Goal: Task Accomplishment & Management: Complete application form

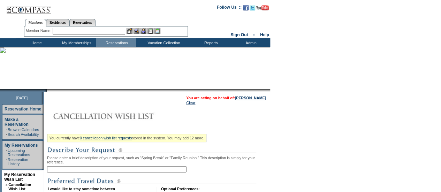
scroll to position [41, 0]
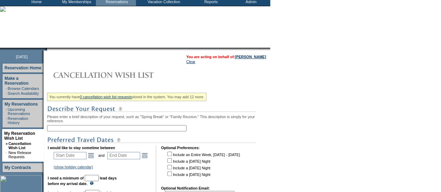
click at [127, 129] on input "text" at bounding box center [116, 128] width 139 height 6
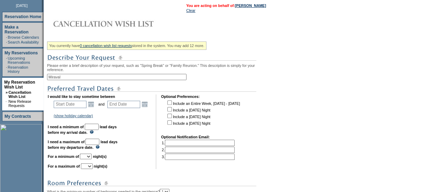
scroll to position [96, 0]
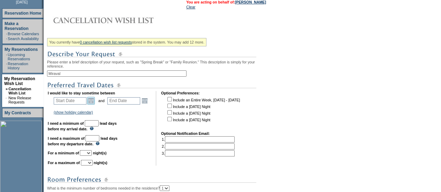
type input "Miraval"
click at [95, 101] on link "Open the calendar popup." at bounding box center [91, 101] width 8 height 8
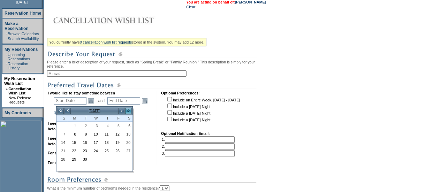
click at [130, 110] on link ">>" at bounding box center [128, 110] width 7 height 7
click at [123, 110] on link ">" at bounding box center [121, 110] width 7 height 7
click at [125, 140] on link "17" at bounding box center [127, 143] width 10 height 8
type input "[DATE]"
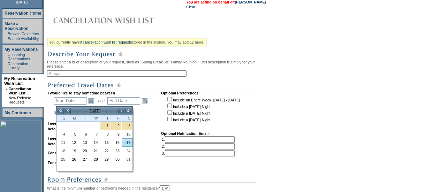
type input "[DATE]"
type input "138"
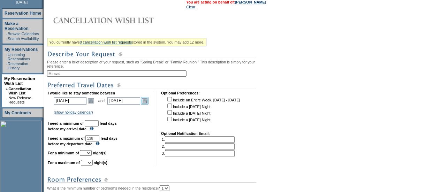
click at [148, 101] on link "Open the calendar popup." at bounding box center [145, 101] width 8 height 8
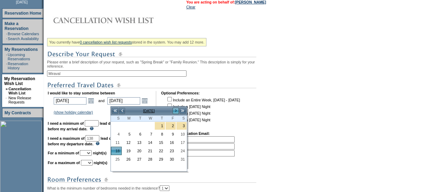
click at [175, 113] on link ">" at bounding box center [175, 110] width 7 height 7
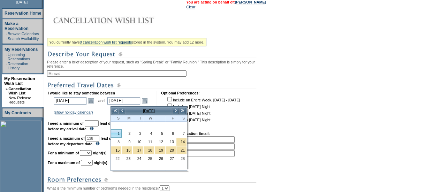
click at [120, 130] on link "1" at bounding box center [116, 134] width 10 height 8
type input "[DATE]"
type input "152"
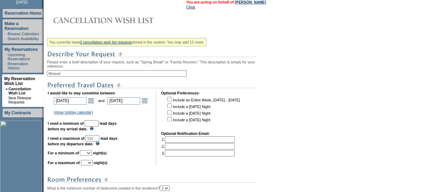
click at [97, 123] on input "text" at bounding box center [92, 123] width 14 height 6
type input "30"
click at [99, 141] on input "152" at bounding box center [92, 138] width 14 height 6
type input "120"
click at [90, 156] on select "1 2 3 4 5 6 7 8 9 10 11 12 13 14" at bounding box center [86, 153] width 12 height 6
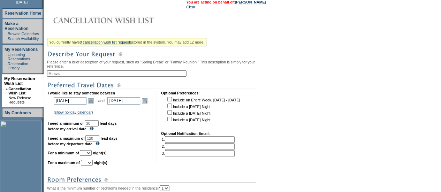
select select "5"
click at [88, 153] on select "1 2 3 4 5 6 7 8 9 10 11 12 13 14" at bounding box center [86, 153] width 12 height 6
click at [92, 165] on select "1 2 3 4 5 6 7 8 9 10 11 12 13 14" at bounding box center [87, 163] width 12 height 6
select select "5"
click at [89, 163] on select "1 2 3 4 5 6 7 8 9 10 11 12 13 14" at bounding box center [87, 163] width 12 height 6
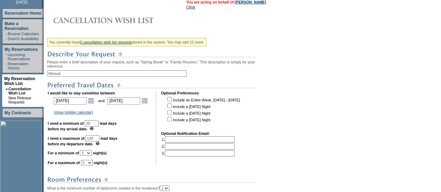
scroll to position [268, 0]
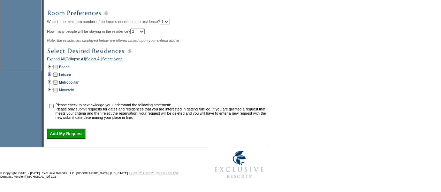
click at [52, 73] on td at bounding box center [50, 75] width 6 height 8
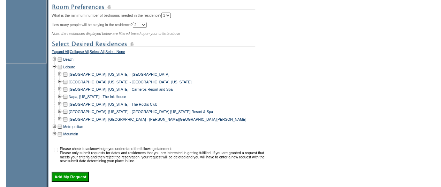
scroll to position [292, 0]
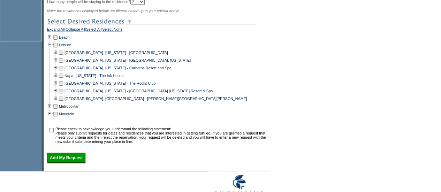
click at [63, 95] on td at bounding box center [61, 91] width 6 height 8
click at [53, 132] on input "checkbox" at bounding box center [51, 130] width 5 height 5
checkbox input "true"
click at [77, 161] on input "Add My Request" at bounding box center [66, 158] width 38 height 10
